Goal: Task Accomplishment & Management: Use online tool/utility

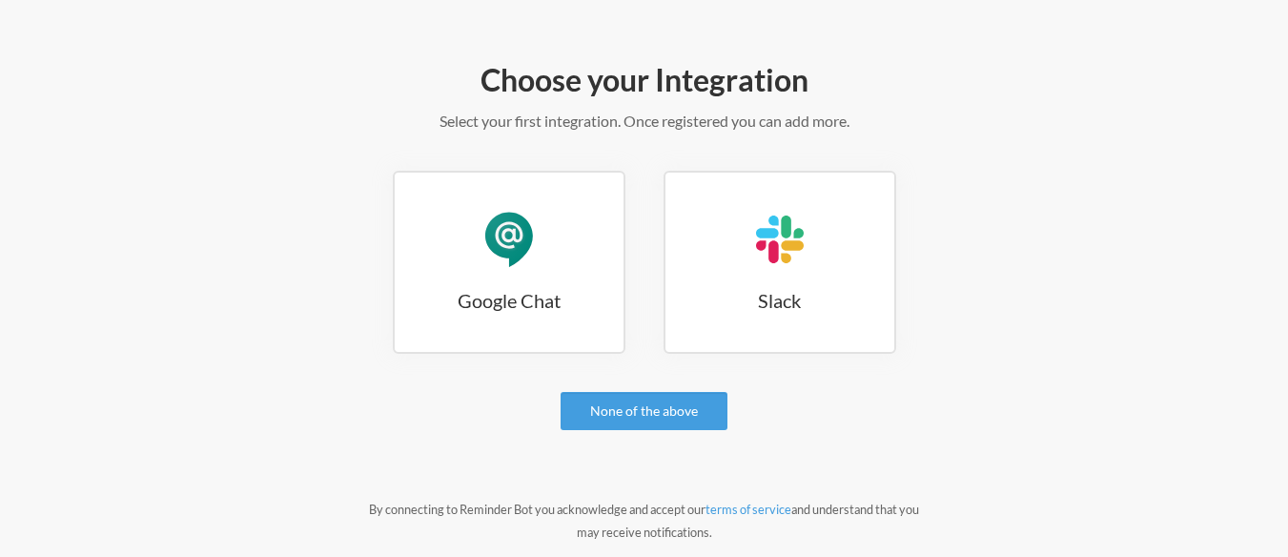
scroll to position [281, 0]
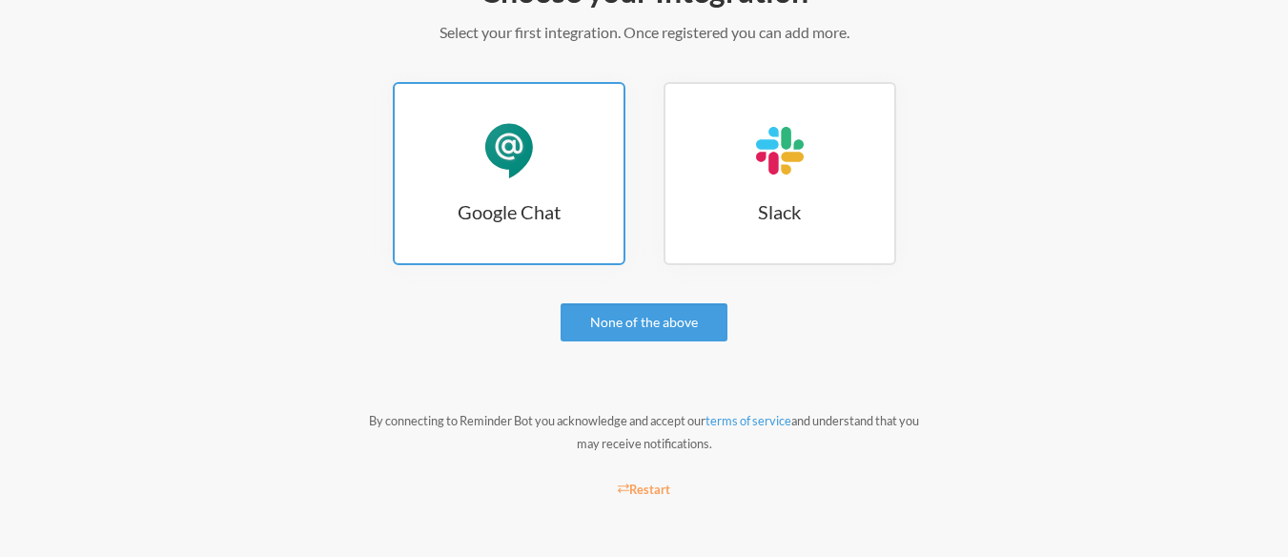
click at [490, 206] on h3 "Google Chat" at bounding box center [509, 211] width 229 height 27
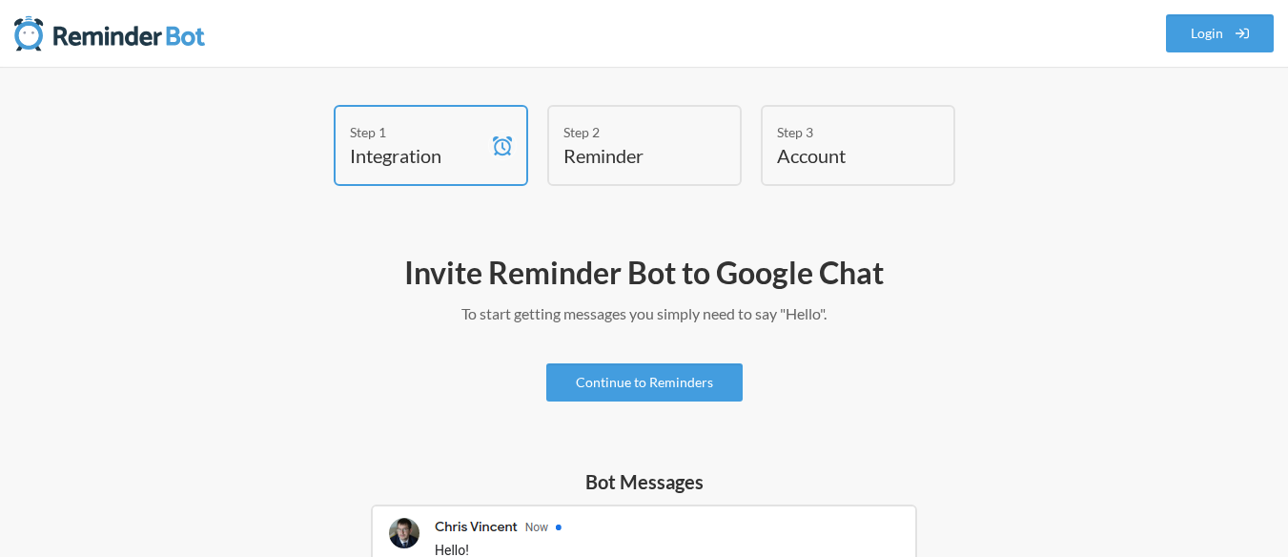
click at [665, 152] on h4 "Reminder" at bounding box center [629, 155] width 133 height 27
click at [658, 381] on link "Continue to Reminders" at bounding box center [644, 382] width 196 height 38
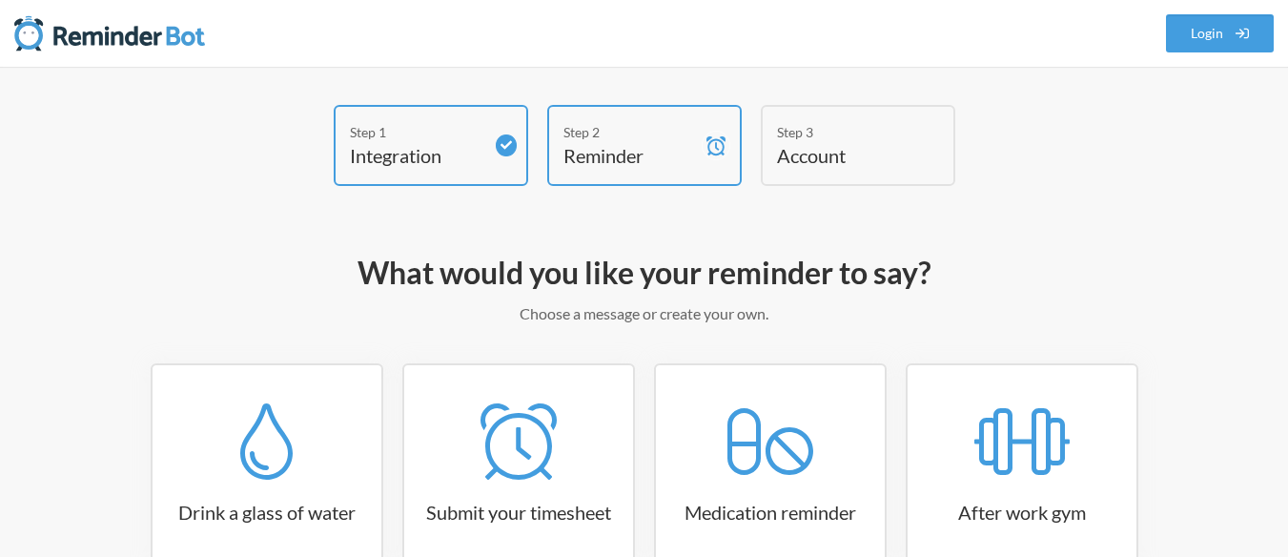
scroll to position [335, 0]
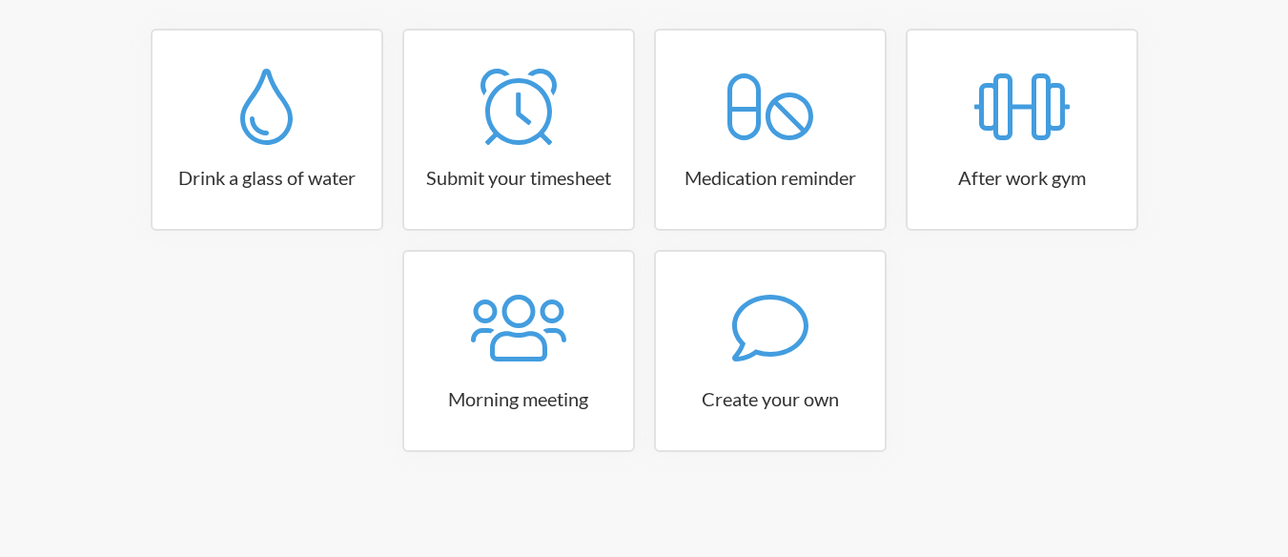
click at [975, 380] on div "Drink a glass of water Submit your timesheet Medication reminder After work gym…" at bounding box center [645, 250] width 1106 height 442
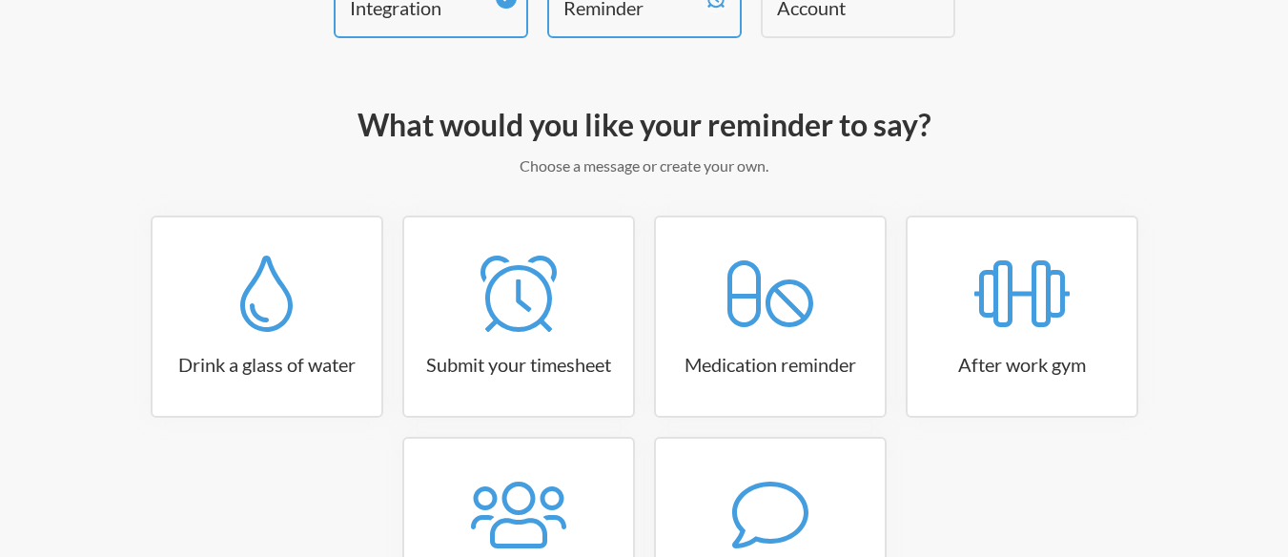
scroll to position [151, 0]
